Goal: Find specific fact: Find specific fact

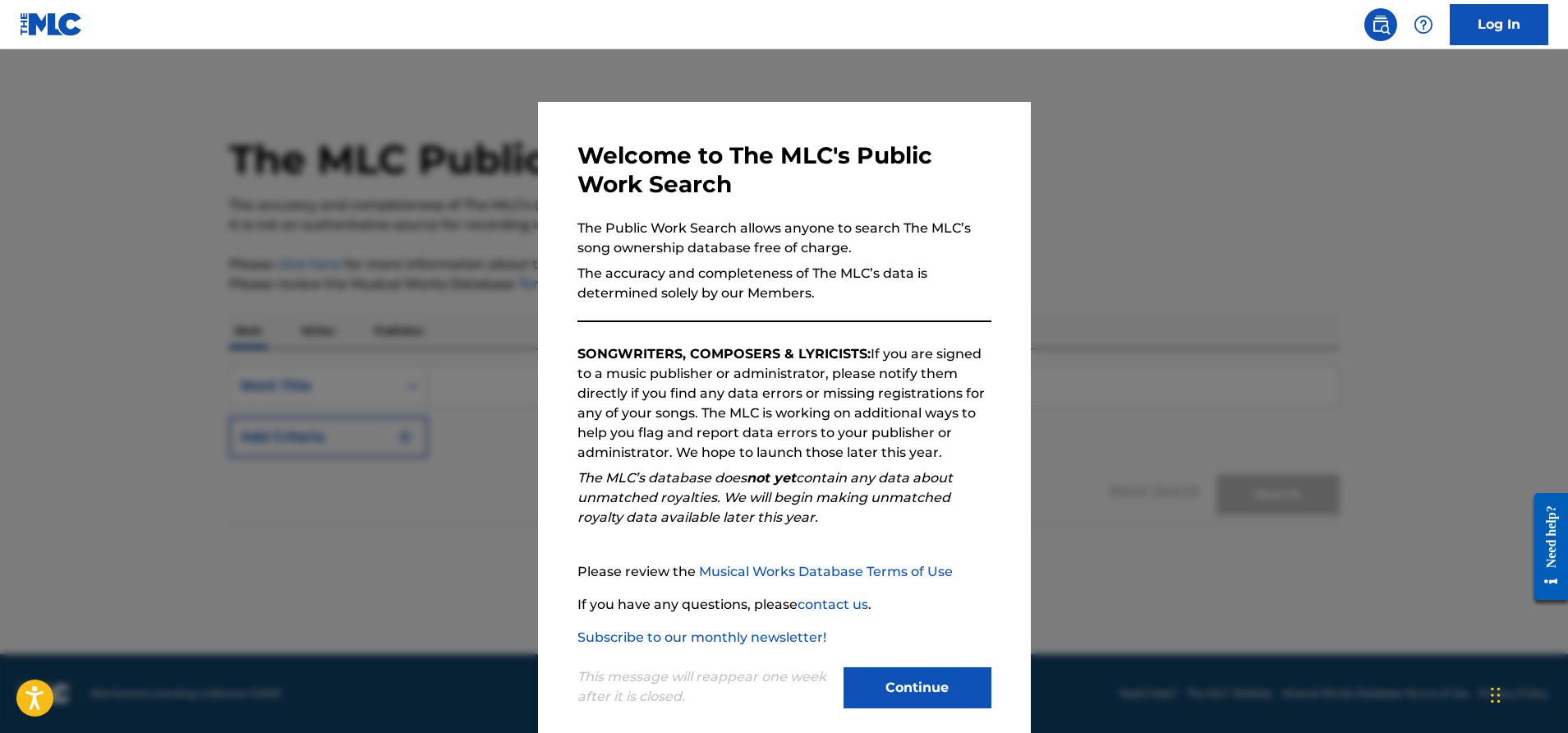
click at [927, 679] on button "Continue" at bounding box center [918, 688] width 148 height 41
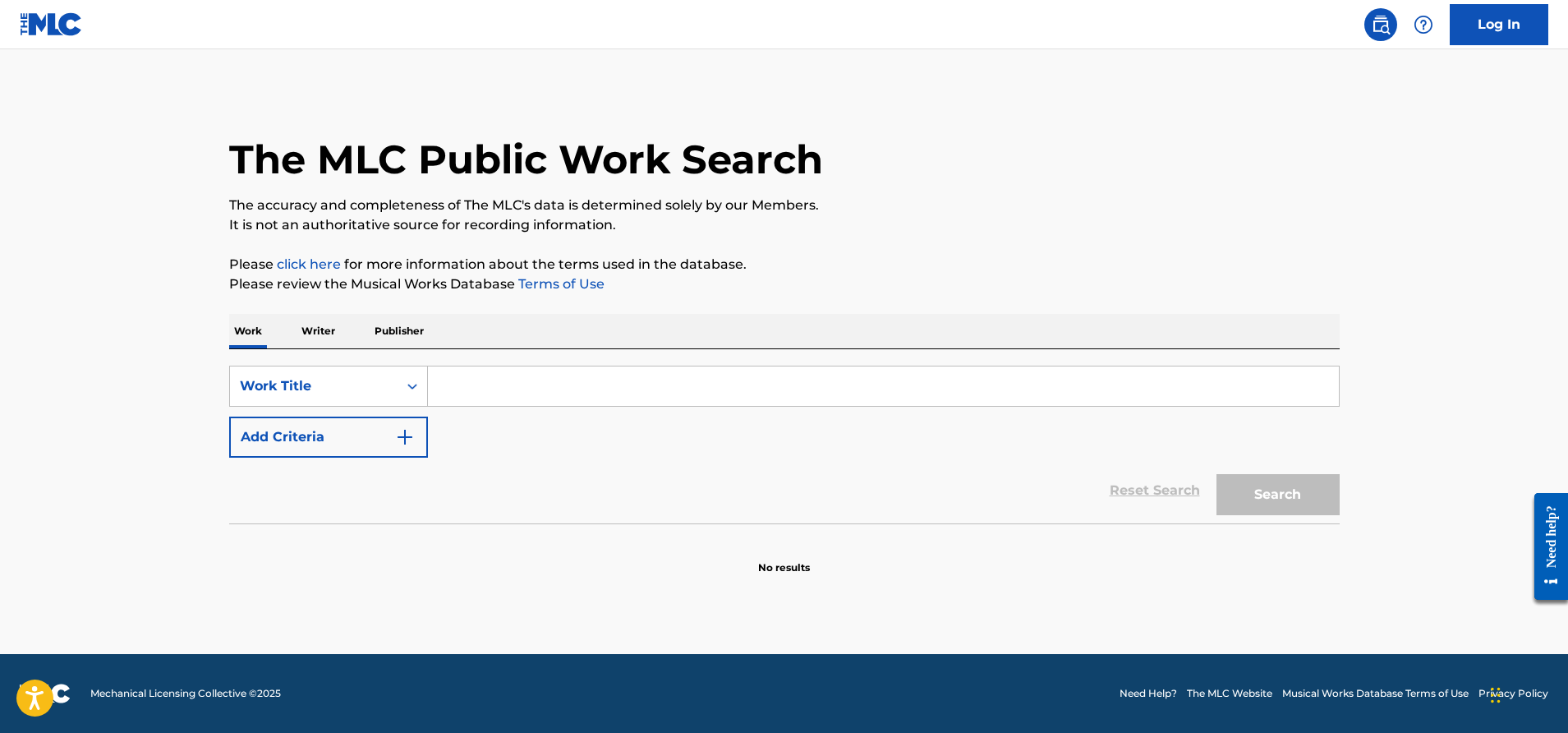
click at [579, 387] on input "Search Form" at bounding box center [883, 387] width 911 height 39
paste input "W09719"
click at [1324, 502] on button "Search" at bounding box center [1278, 495] width 123 height 41
click at [1297, 488] on button "Search" at bounding box center [1278, 495] width 123 height 41
drag, startPoint x: 531, startPoint y: 388, endPoint x: 439, endPoint y: 382, distance: 92.2
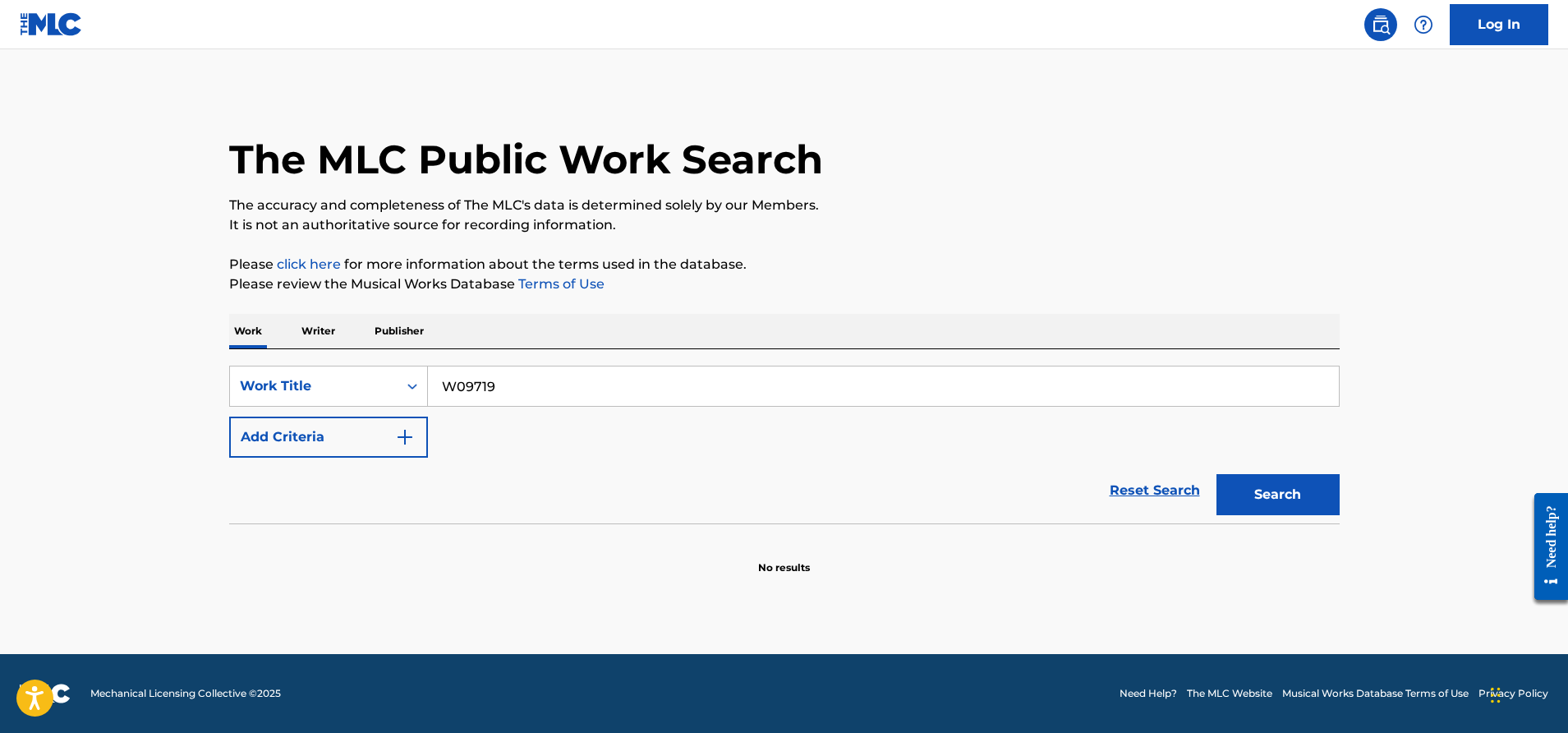
click at [439, 382] on input "W09719" at bounding box center [883, 387] width 911 height 39
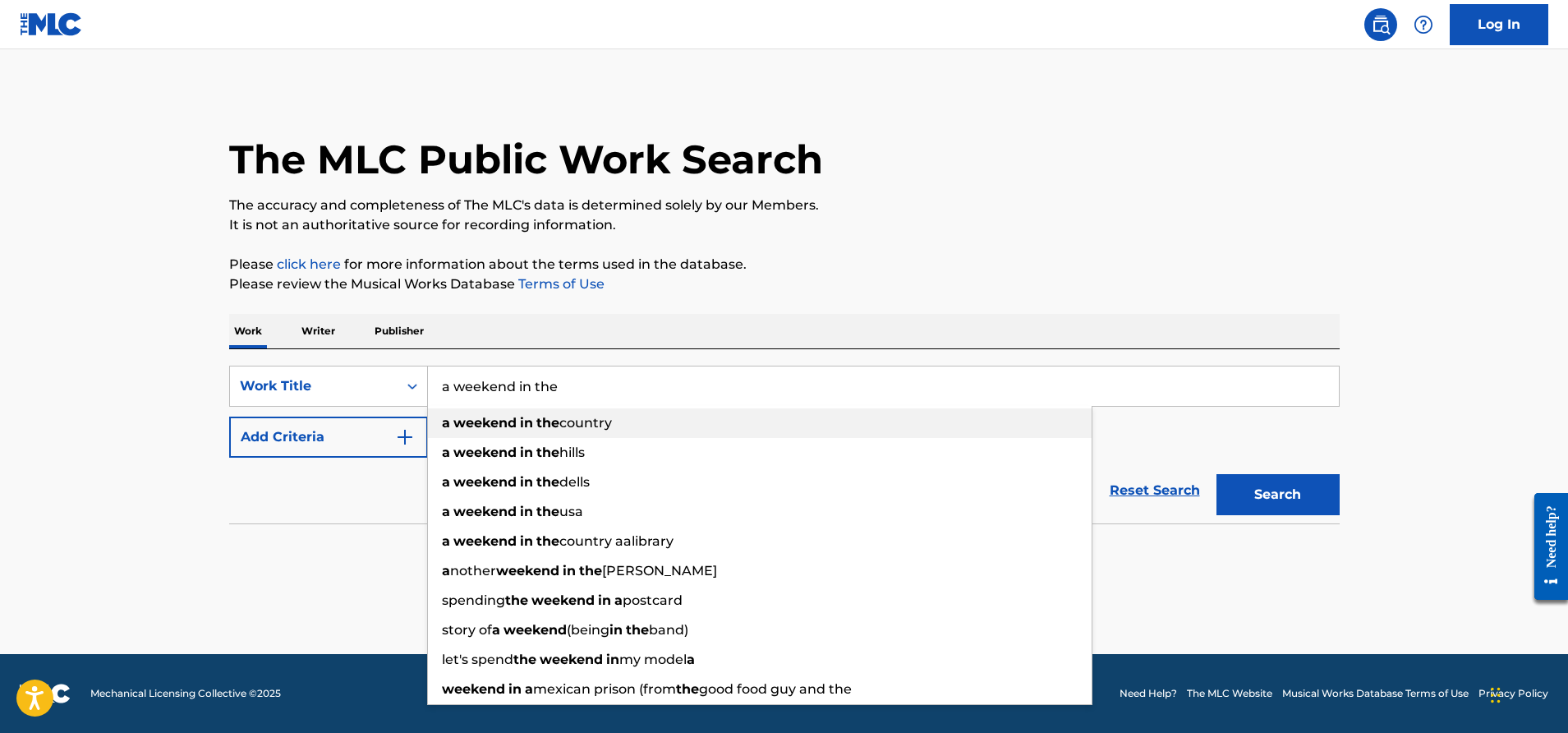
click at [644, 436] on div "a weekend in the country" at bounding box center [759, 423] width 664 height 30
type input "a weekend in the country"
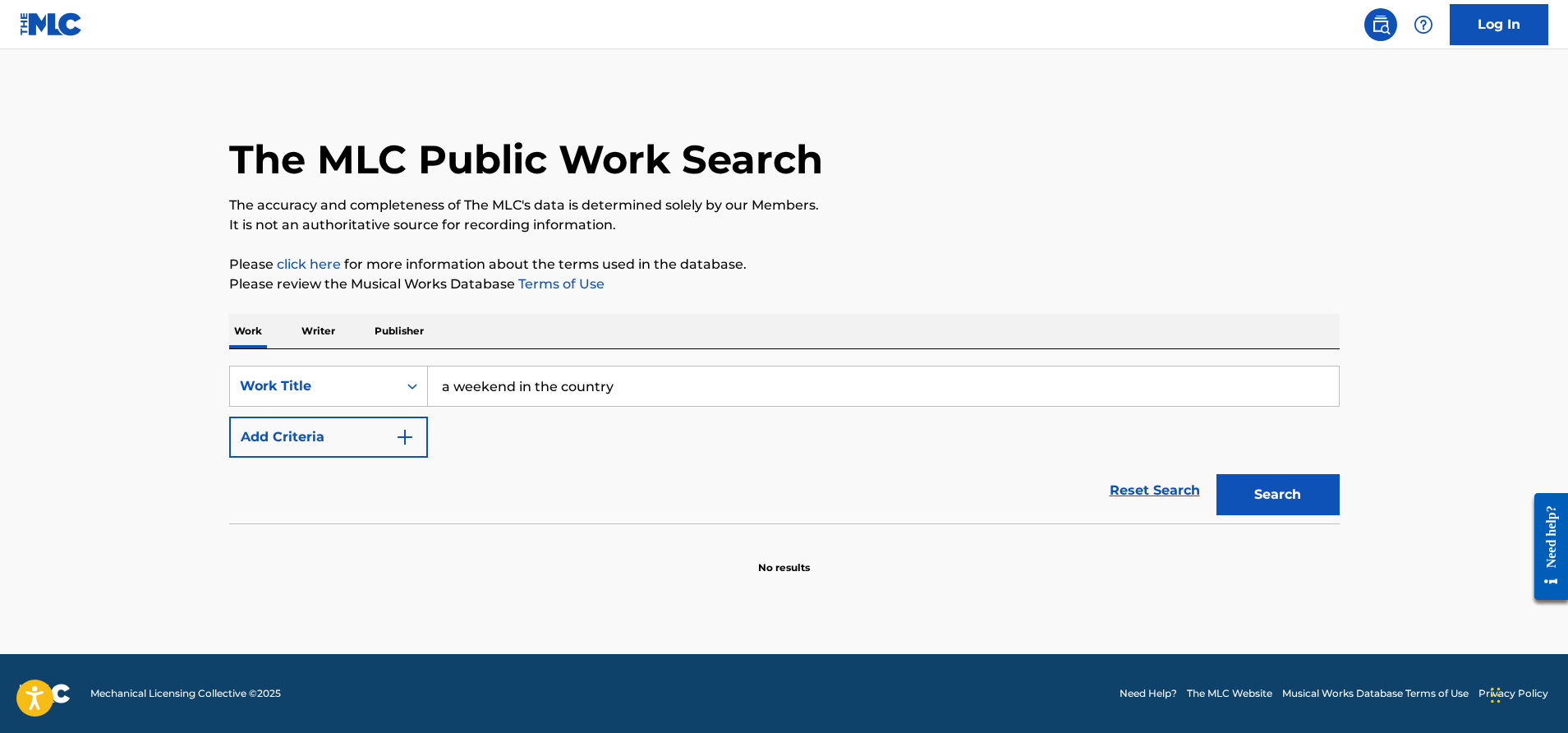
click at [389, 435] on button "Add Criteria" at bounding box center [328, 437] width 199 height 41
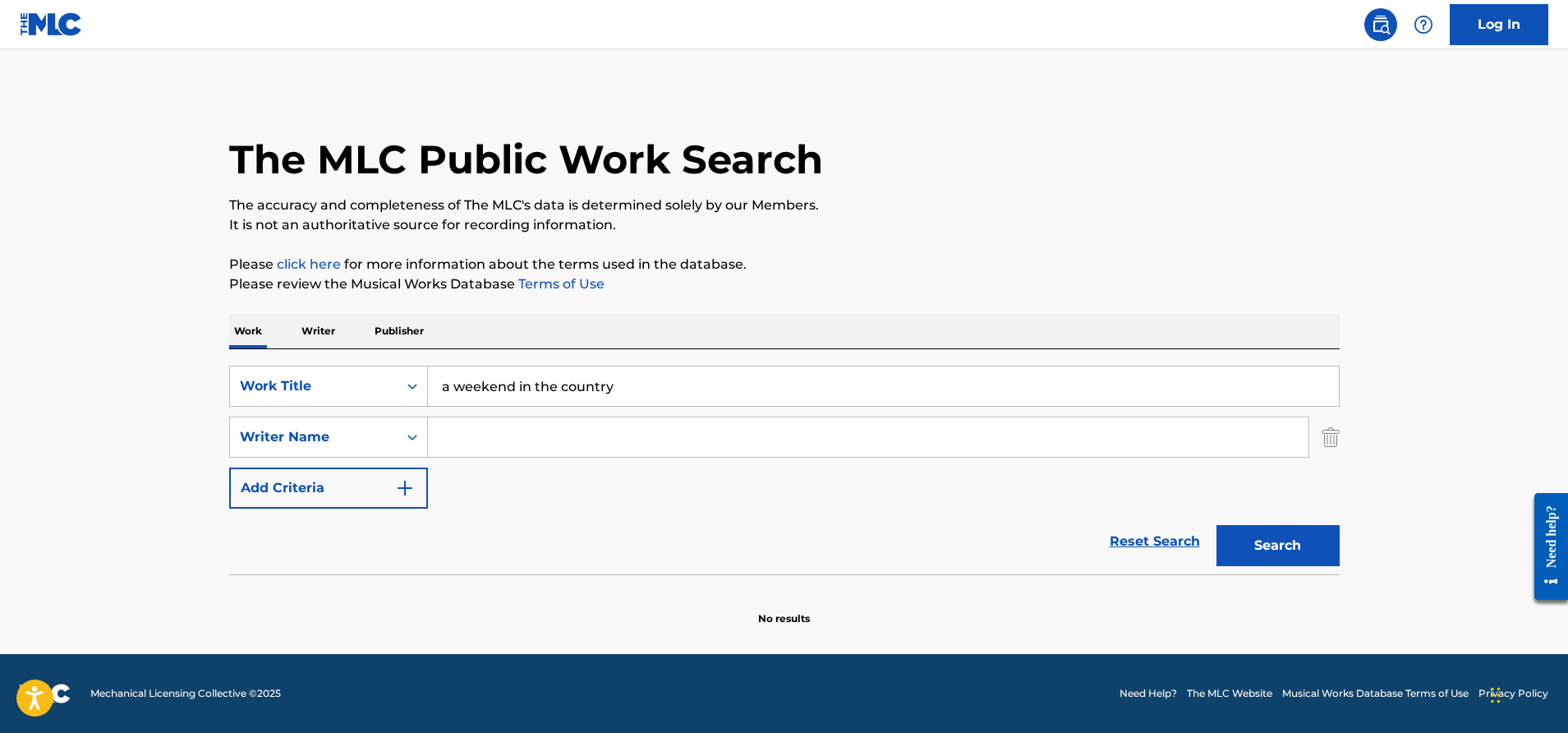
click at [489, 442] on input "Search Form" at bounding box center [868, 437] width 881 height 39
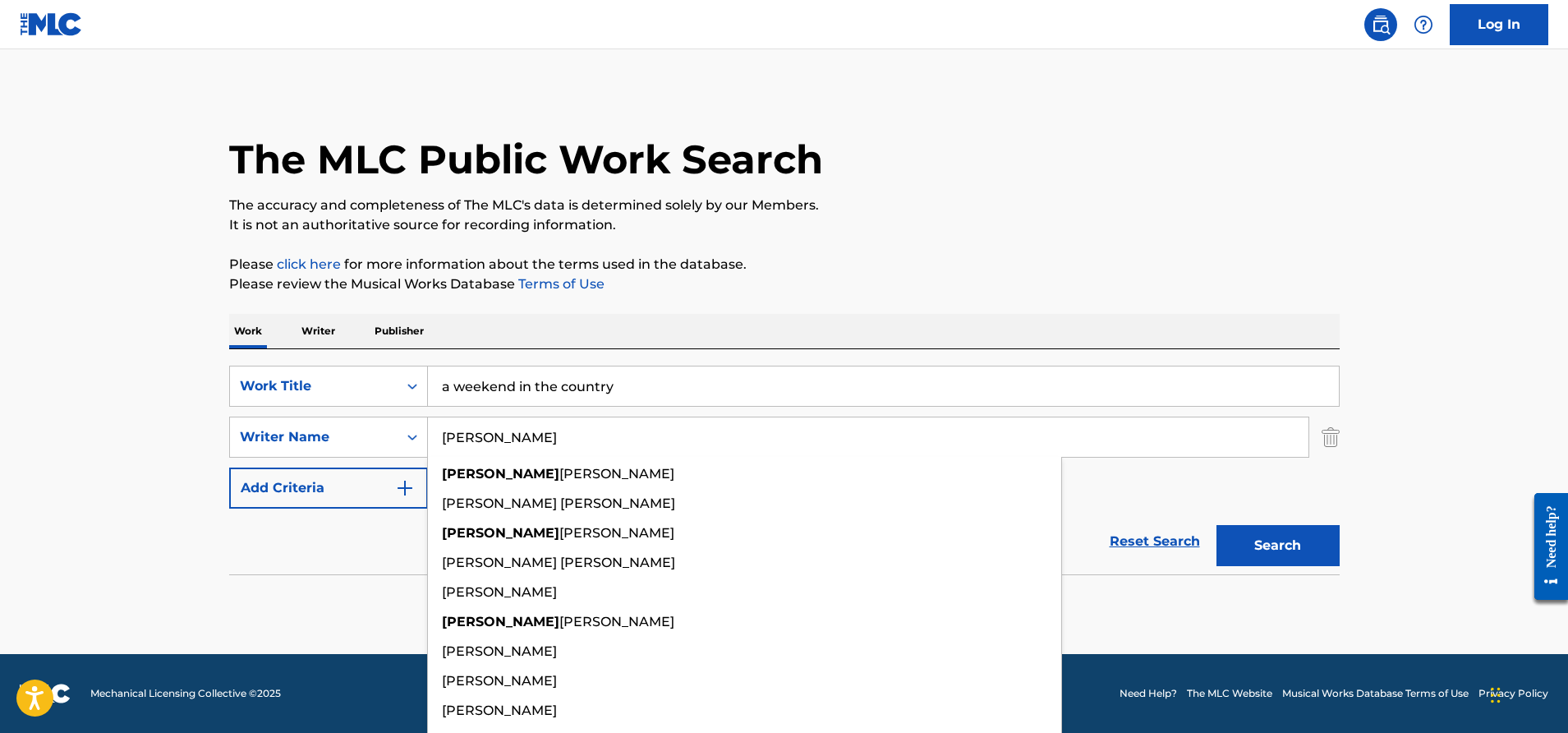
type input "[PERSON_NAME]"
click at [1217, 526] on button "Search" at bounding box center [1278, 546] width 123 height 41
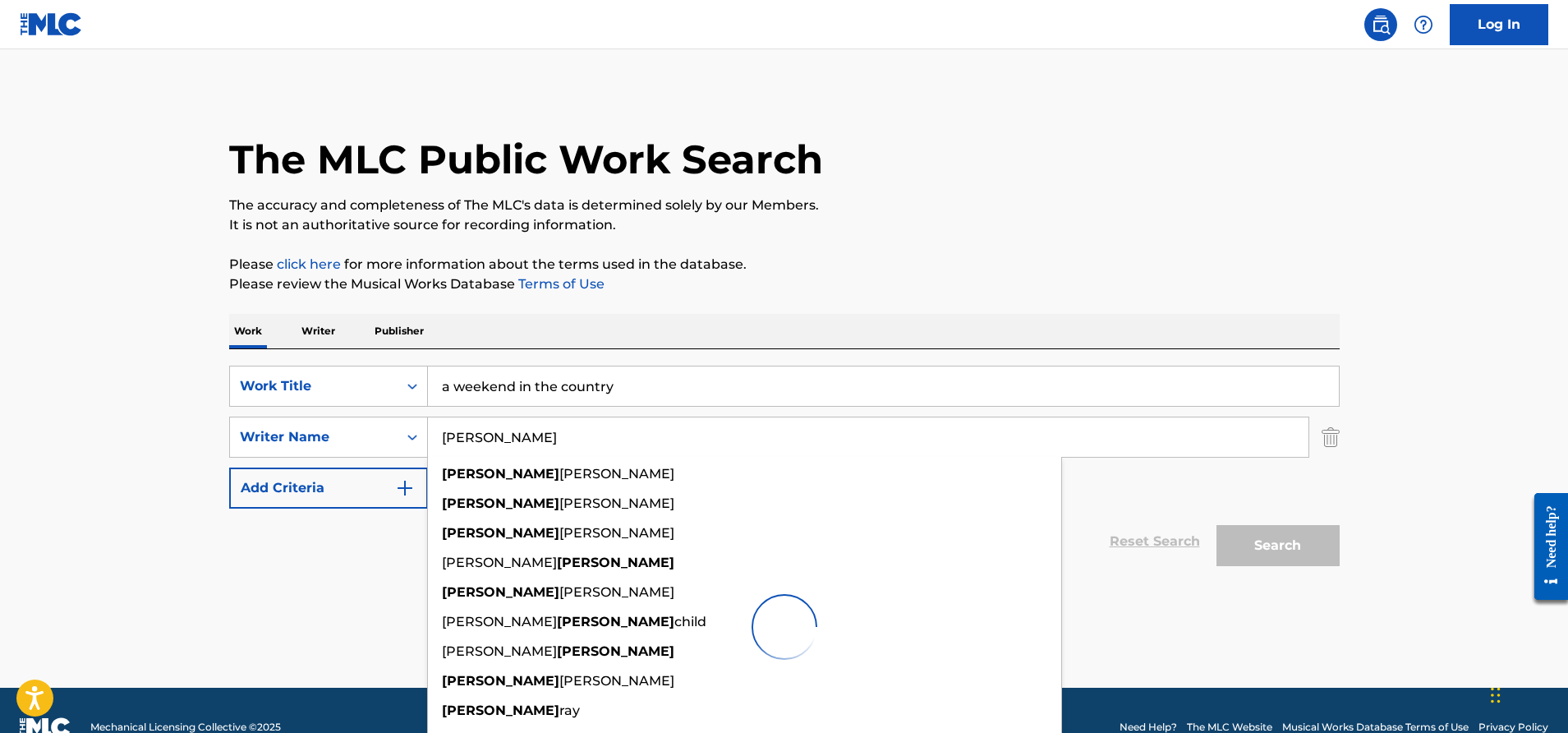
click at [1295, 547] on div "Search" at bounding box center [1273, 541] width 131 height 66
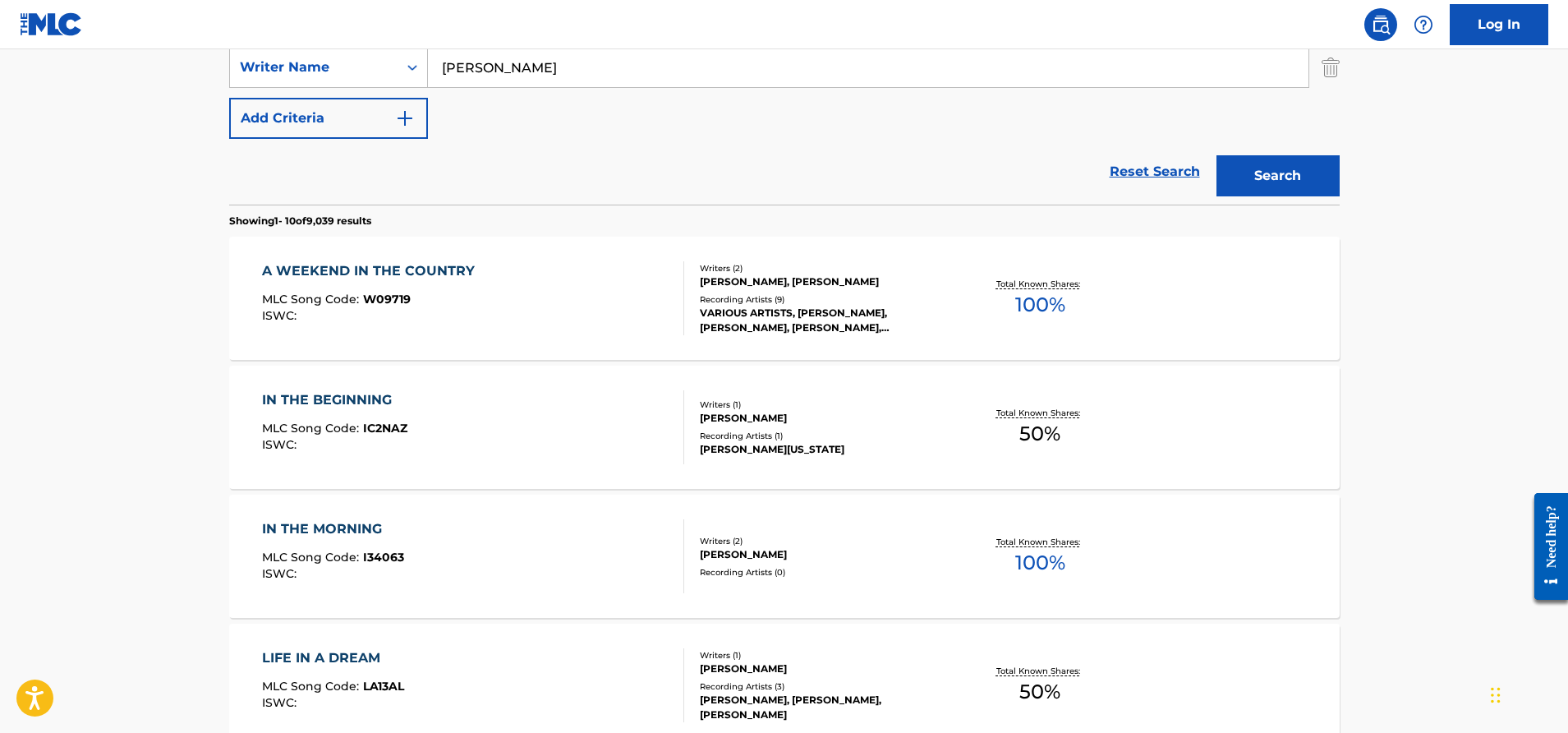
scroll to position [309, 0]
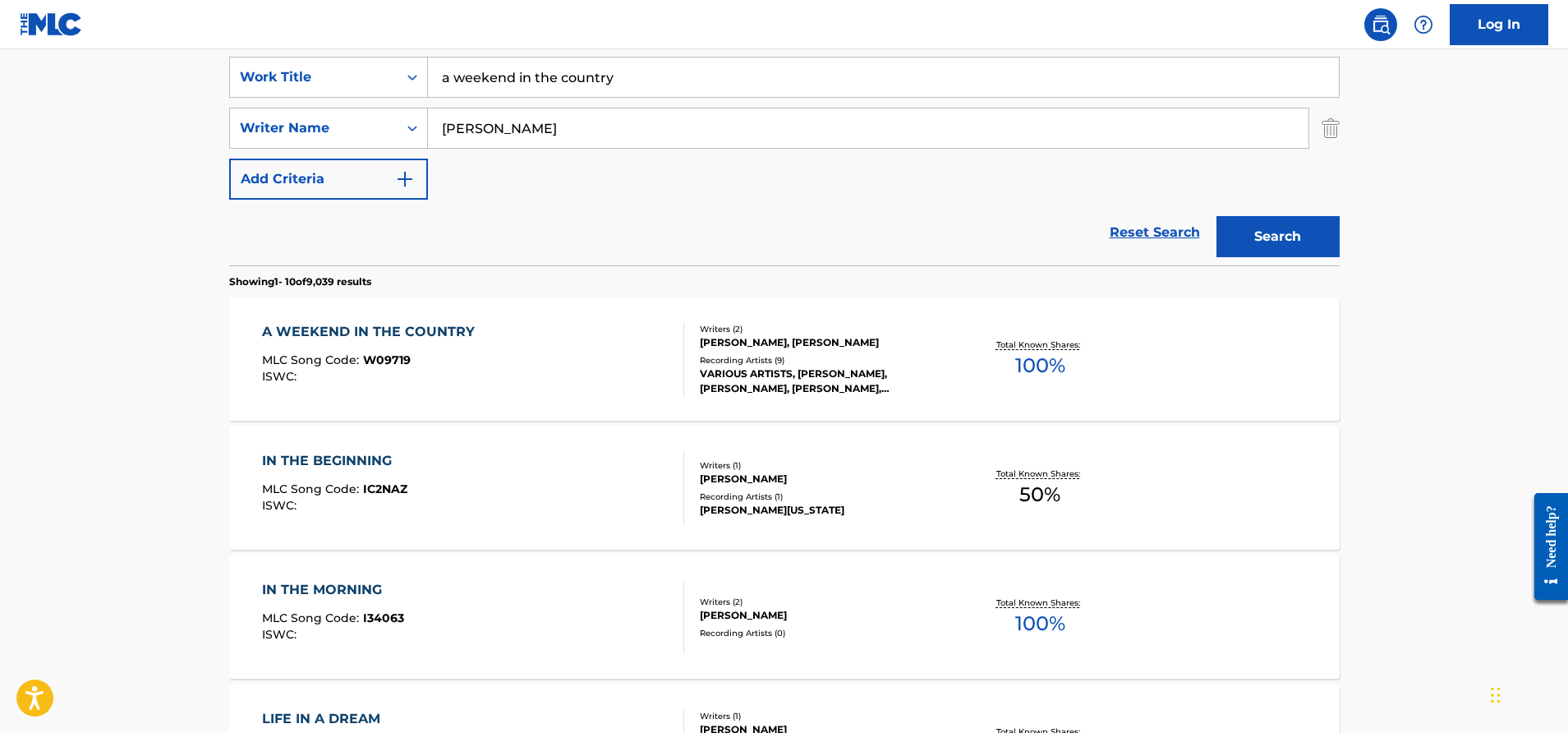
click at [686, 355] on div "Writers ( 2 ) [PERSON_NAME], [PERSON_NAME] Recording Artists ( 9 ) VARIOUS ARTI…" at bounding box center [817, 359] width 264 height 73
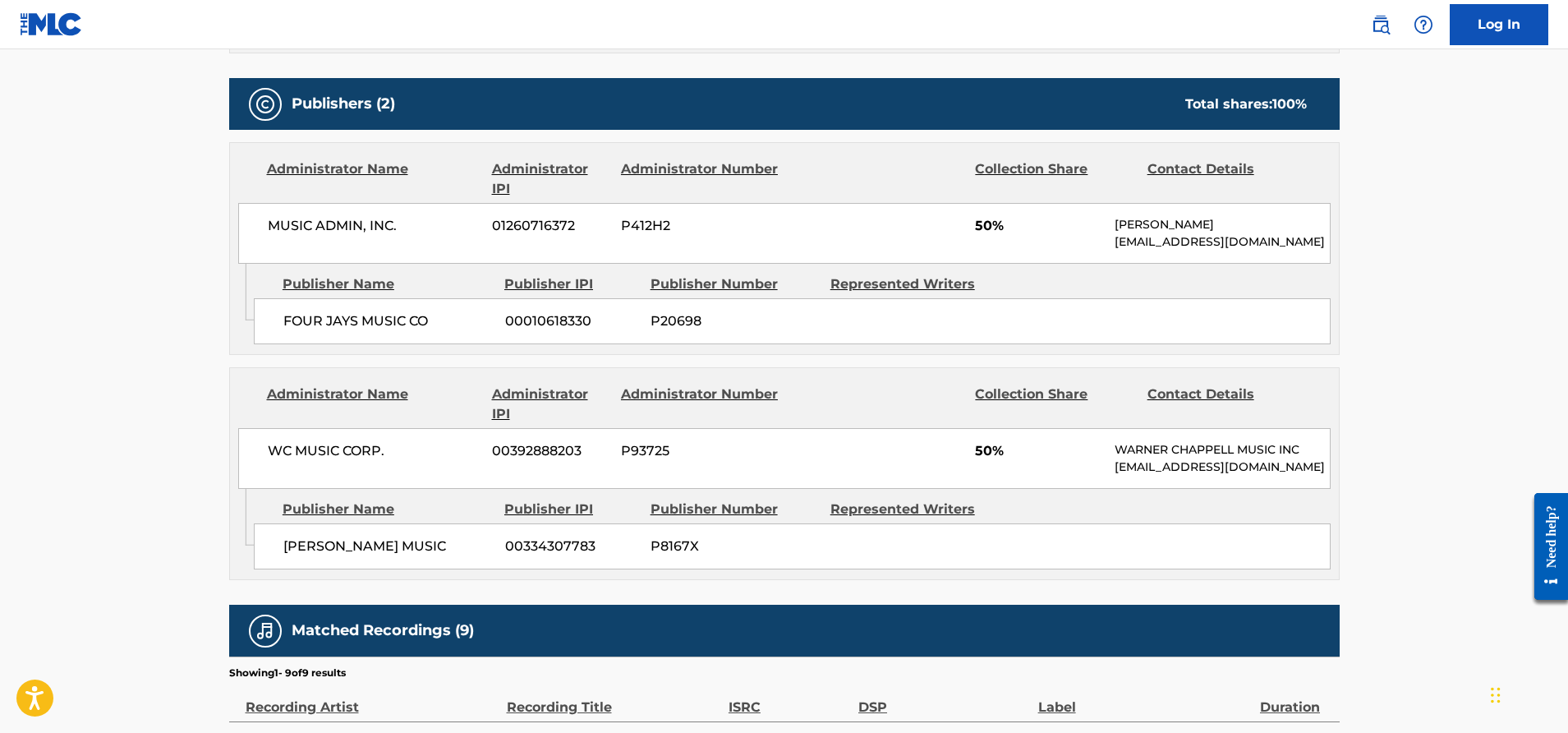
scroll to position [705, 0]
